Goal: Information Seeking & Learning: Learn about a topic

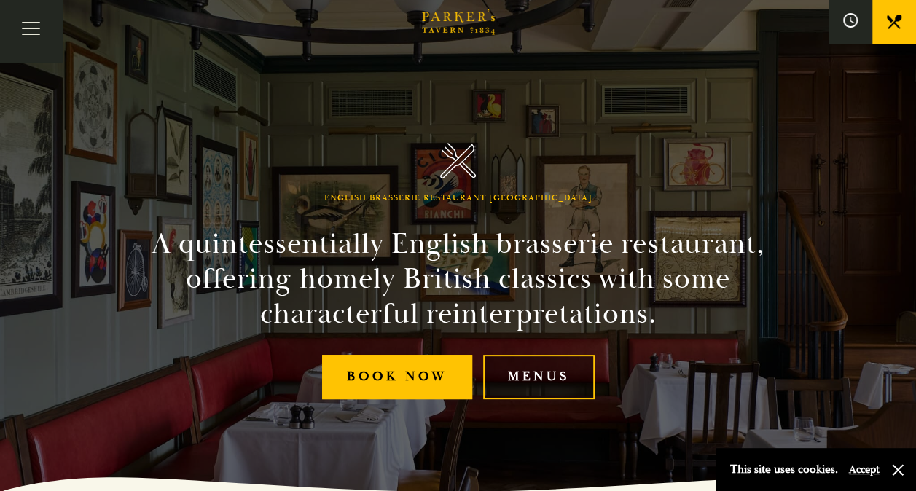
click at [552, 377] on link "Menus" at bounding box center [538, 377] width 111 height 44
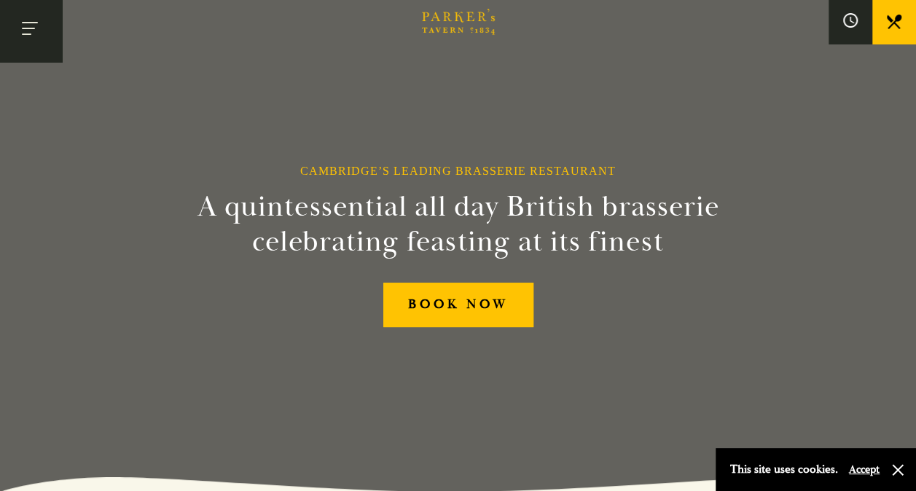
click at [31, 29] on button "Toggle navigation" at bounding box center [31, 31] width 62 height 62
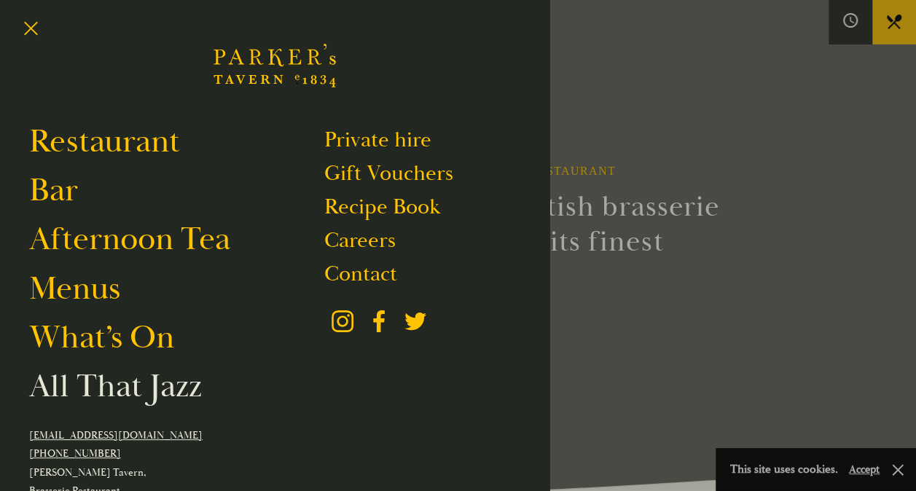
click at [109, 399] on link "All That Jazz" at bounding box center [115, 386] width 173 height 41
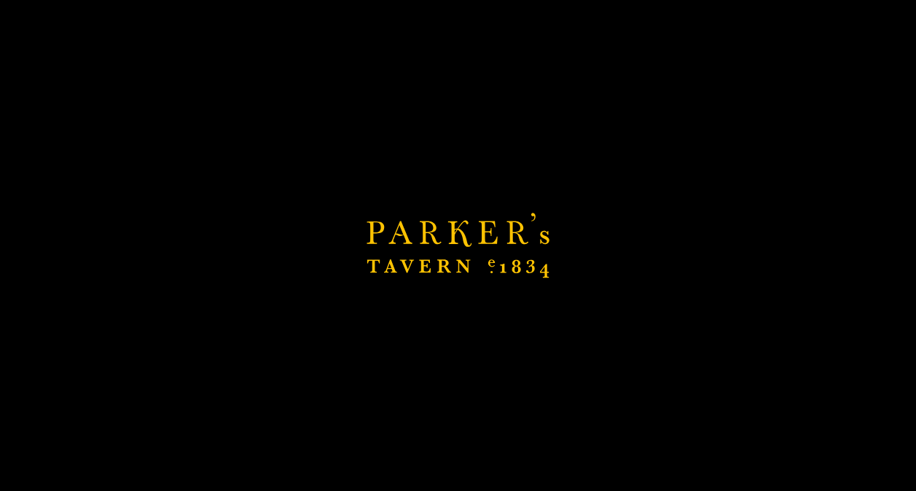
scroll to position [216, 0]
